Goal: Task Accomplishment & Management: Manage account settings

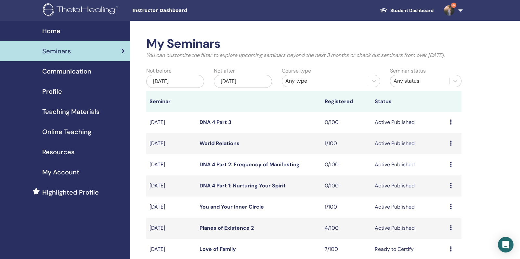
scroll to position [27, 0]
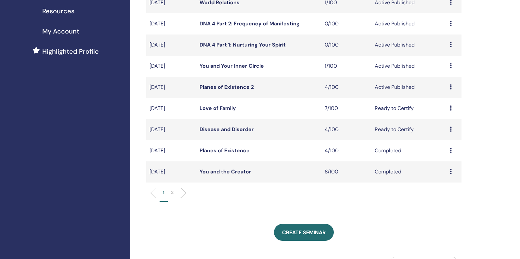
scroll to position [145, 0]
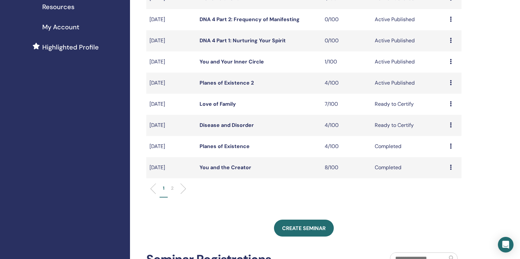
click at [232, 86] on link "Planes of Existence 2" at bounding box center [226, 82] width 54 height 7
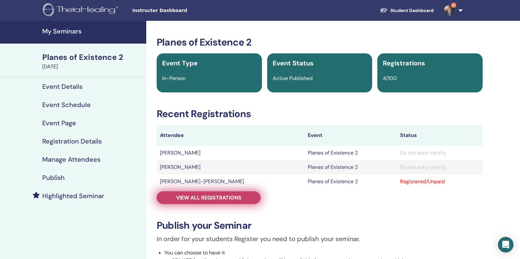
click at [208, 197] on span "View all registrations" at bounding box center [208, 197] width 65 height 7
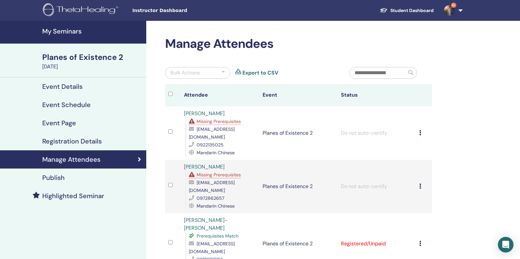
click at [227, 123] on span "Missing Prerequisites" at bounding box center [219, 121] width 44 height 6
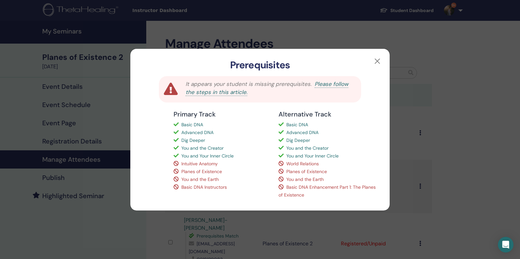
click at [377, 51] on div "Prerequisites" at bounding box center [259, 60] width 259 height 22
click at [376, 59] on button "button" at bounding box center [377, 61] width 10 height 10
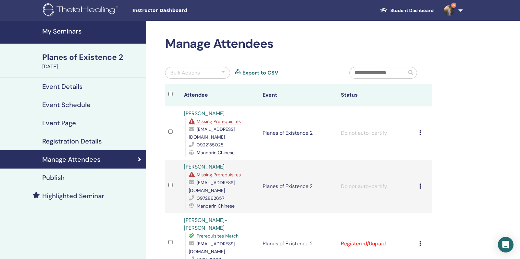
click at [211, 172] on span "Missing Prerequisites" at bounding box center [219, 175] width 44 height 6
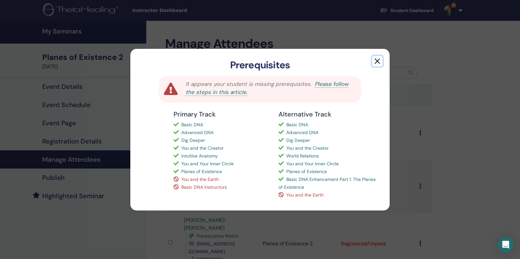
click at [376, 63] on button "button" at bounding box center [377, 61] width 10 height 10
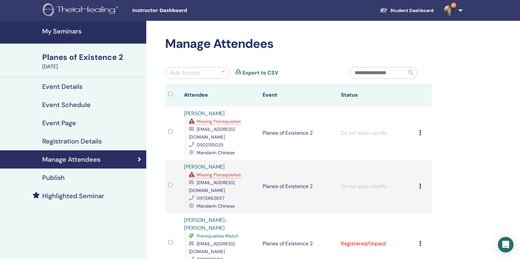
click at [201, 113] on link "[PERSON_NAME]" at bounding box center [204, 113] width 41 height 7
click at [221, 172] on span "Missing Prerequisites" at bounding box center [219, 175] width 44 height 6
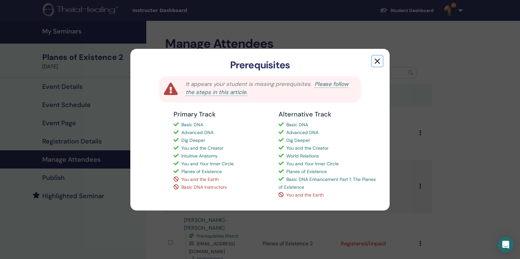
click at [377, 62] on button "button" at bounding box center [377, 61] width 10 height 10
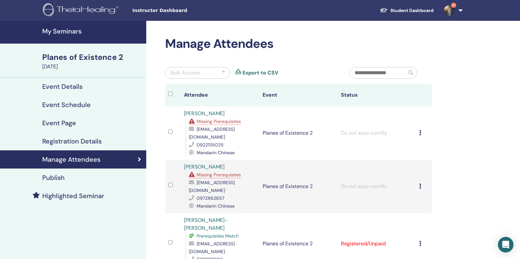
click at [225, 121] on span "Missing Prerequisites" at bounding box center [219, 121] width 44 height 6
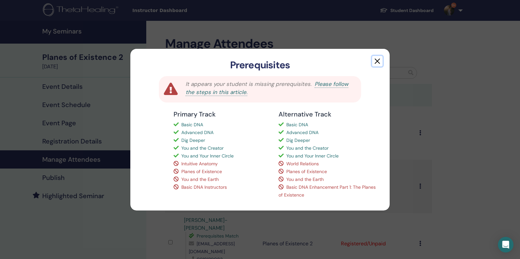
click at [378, 61] on button "button" at bounding box center [377, 61] width 10 height 10
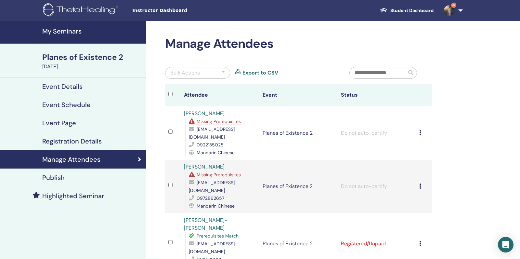
click at [236, 172] on span "Missing Prerequisites" at bounding box center [219, 175] width 44 height 6
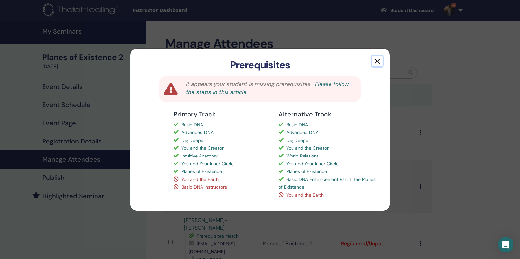
click at [377, 62] on button "button" at bounding box center [377, 61] width 10 height 10
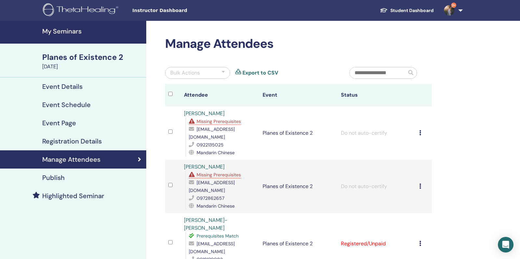
click at [230, 121] on span "Missing Prerequisites" at bounding box center [219, 121] width 44 height 6
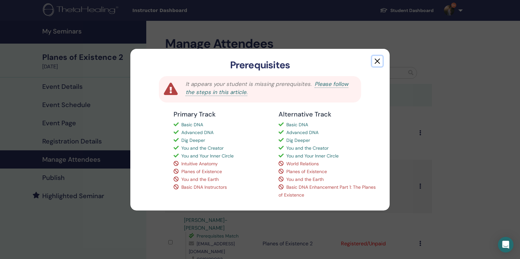
click at [379, 61] on button "button" at bounding box center [377, 61] width 10 height 10
